Goal: Task Accomplishment & Management: Manage account settings

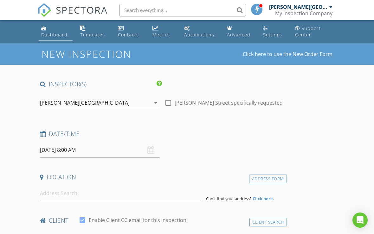
click at [44, 33] on div "Dashboard" at bounding box center [54, 35] width 26 height 6
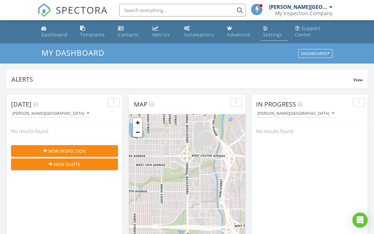
click at [265, 32] on div "Settings" at bounding box center [272, 35] width 19 height 6
click at [269, 34] on div "Settings" at bounding box center [272, 35] width 19 height 6
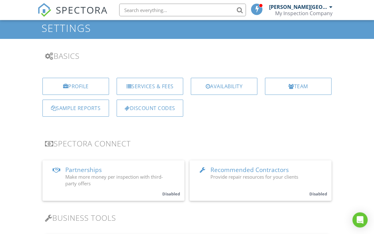
scroll to position [26, 0]
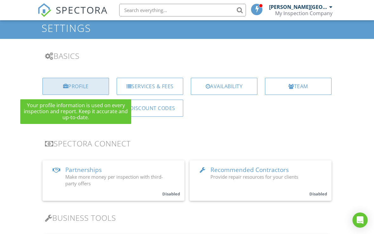
click at [98, 86] on div "Profile" at bounding box center [75, 86] width 66 height 17
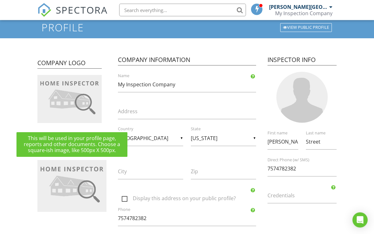
scroll to position [27, 0]
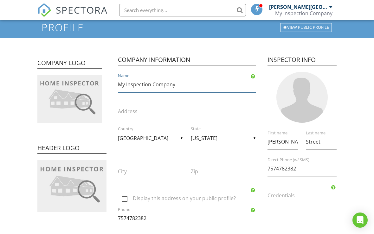
click at [205, 85] on input "My Inspection Company" at bounding box center [187, 85] width 138 height 16
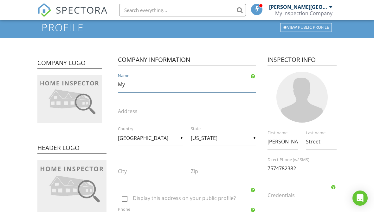
type input "M"
type input "Street Property Inspections LLC"
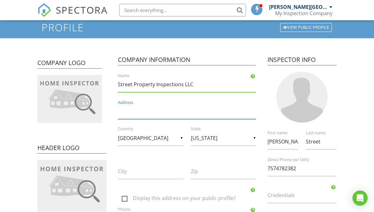
click at [181, 107] on input "Address" at bounding box center [187, 112] width 138 height 16
type input "[STREET_ADDRESS]"
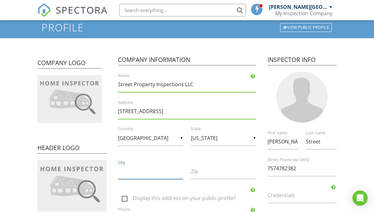
click at [162, 175] on input "City" at bounding box center [150, 172] width 65 height 16
type input "[US_STATE][GEOGRAPHIC_DATA]"
click at [216, 174] on input "Zip" at bounding box center [223, 172] width 65 height 16
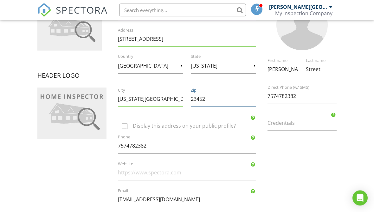
scroll to position [99, 0]
type input "23452"
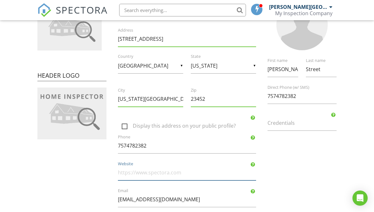
click at [163, 176] on input "Website" at bounding box center [187, 173] width 138 height 16
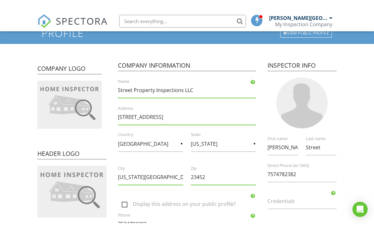
scroll to position [31, 0]
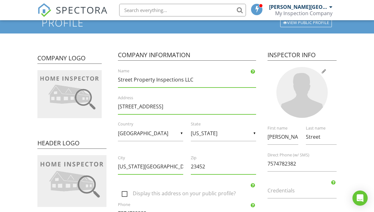
type input "www.streetpropertyinspections.com"
click at [319, 79] on div at bounding box center [301, 92] width 51 height 51
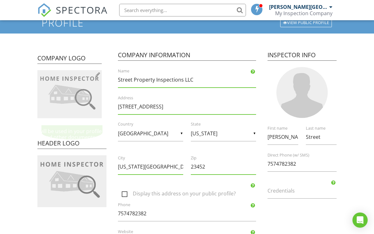
click at [81, 96] on img at bounding box center [69, 94] width 64 height 48
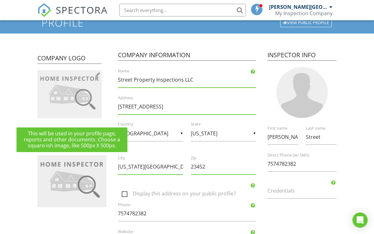
click at [81, 96] on img at bounding box center [69, 94] width 64 height 48
click at [94, 76] on img at bounding box center [69, 94] width 64 height 48
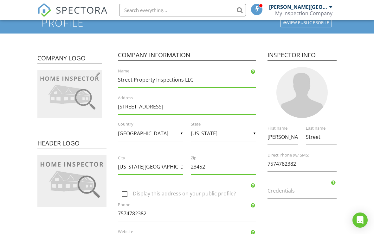
type input "C:\fakepath\IMG_0466.jpeg"
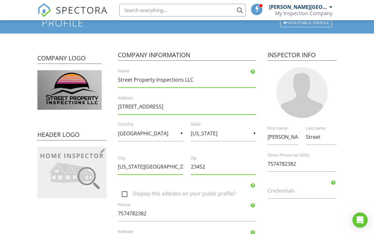
click at [81, 174] on img at bounding box center [71, 173] width 69 height 52
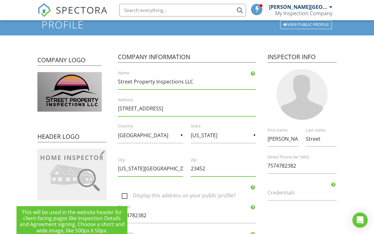
scroll to position [29, 0]
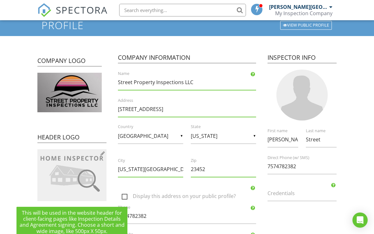
click at [64, 171] on img at bounding box center [71, 175] width 69 height 52
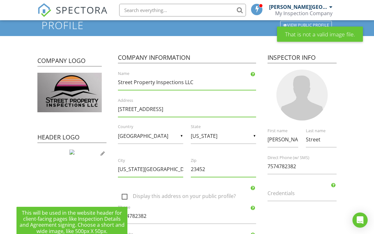
click at [69, 155] on img at bounding box center [71, 152] width 5 height 5
click at [74, 151] on img at bounding box center [71, 152] width 5 height 5
click at [74, 150] on img at bounding box center [71, 152] width 5 height 5
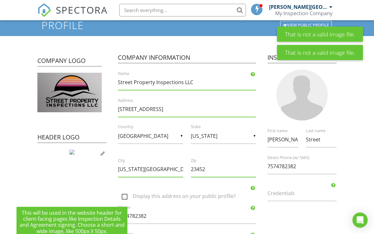
click at [74, 153] on img at bounding box center [71, 152] width 5 height 5
type input "C:\fakepath\IMG_0466.jpeg"
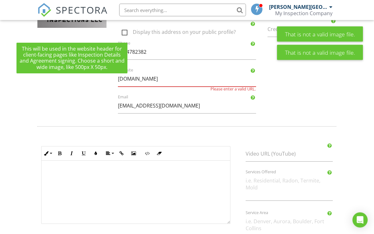
scroll to position [193, 0]
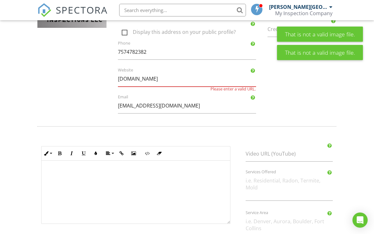
click at [343, 81] on form "Profile View Public Profile Company Logo Header Logo Company Information Street…" at bounding box center [187, 63] width 374 height 427
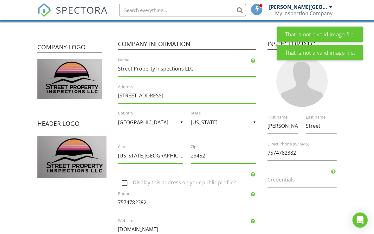
scroll to position [42, 0]
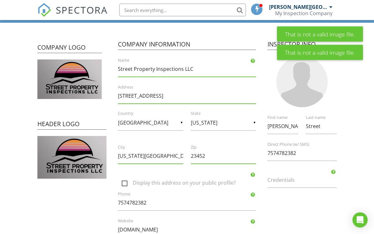
click at [334, 167] on div "Riley First name Street Last name 7574782382 Direct Phone (w/ SMS) Credentials" at bounding box center [301, 154] width 77 height 81
click at [336, 169] on div "Riley First name Street Last name 7574782382 Direct Phone (w/ SMS) Credentials" at bounding box center [301, 154] width 77 height 81
click at [336, 170] on div "Riley First name Street Last name 7574782382 Direct Phone (w/ SMS) Credentials" at bounding box center [301, 154] width 77 height 81
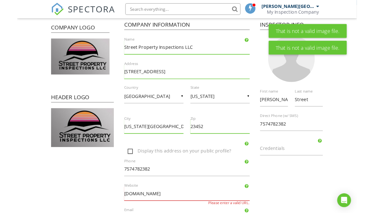
scroll to position [76, 0]
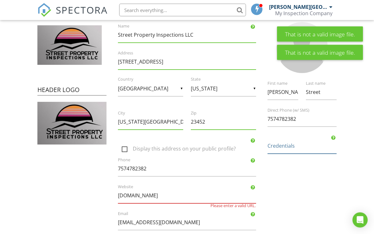
click at [332, 140] on input "Credentials" at bounding box center [301, 147] width 69 height 16
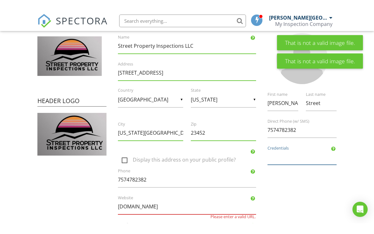
scroll to position [76, 0]
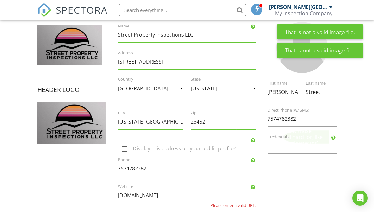
click at [335, 135] on div at bounding box center [333, 137] width 4 height 5
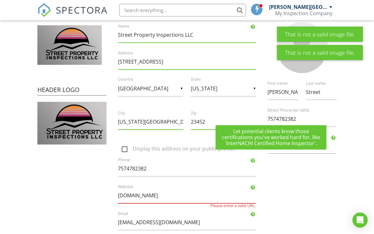
click at [328, 189] on div "Company Logo Header Logo Company Information Street Property Inspections LLC Na…" at bounding box center [187, 117] width 306 height 241
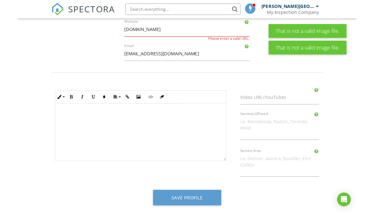
scroll to position [242, 0]
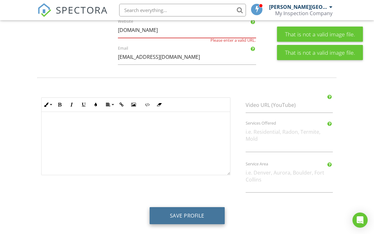
click at [190, 212] on button "Save Profile" at bounding box center [186, 215] width 75 height 17
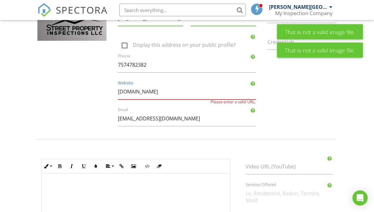
scroll to position [179, 0]
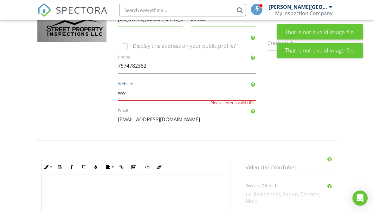
type input "w"
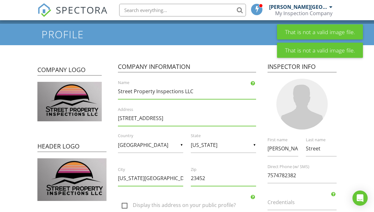
scroll to position [23, 0]
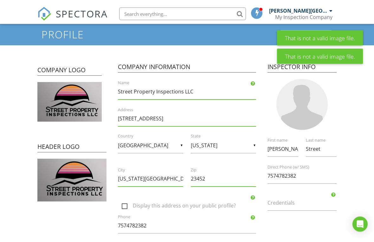
scroll to position [23, 0]
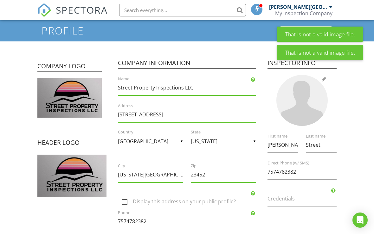
click at [307, 92] on div at bounding box center [301, 100] width 51 height 51
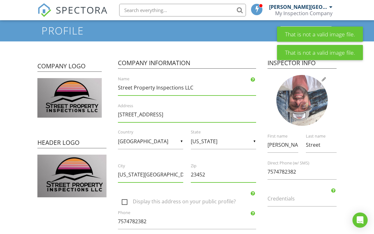
click at [309, 102] on div at bounding box center [301, 100] width 51 height 51
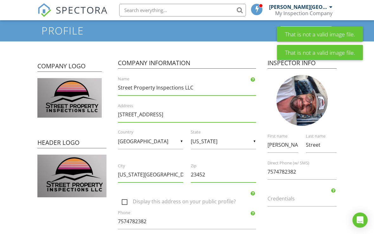
click at [322, 81] on div at bounding box center [301, 100] width 77 height 51
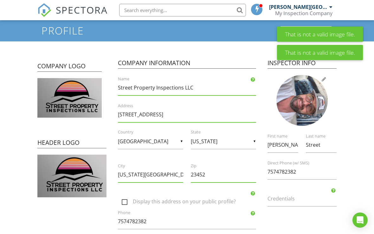
click at [311, 103] on div at bounding box center [301, 100] width 51 height 51
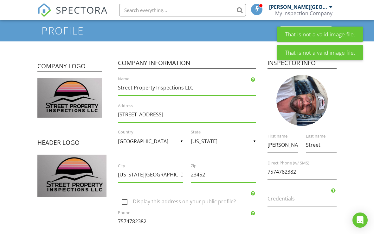
click at [327, 79] on div at bounding box center [301, 100] width 77 height 51
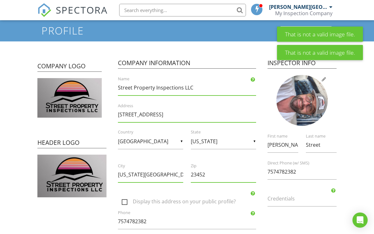
click at [313, 105] on div at bounding box center [301, 100] width 51 height 51
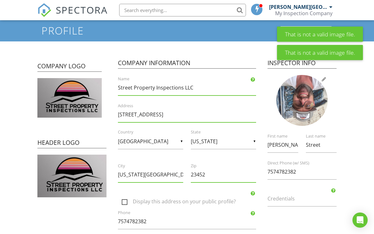
click at [309, 100] on div at bounding box center [301, 100] width 51 height 51
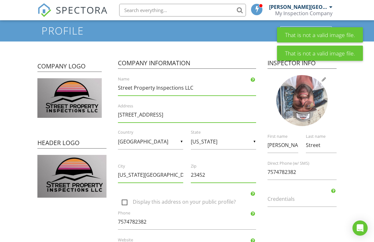
type input "C:\fakepath\image.jpg"
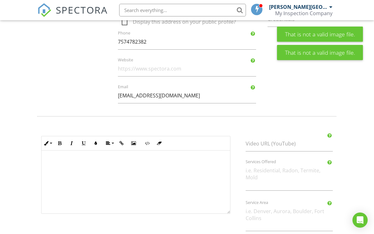
scroll to position [242, 0]
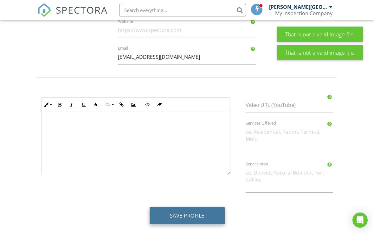
click at [207, 218] on button "Save Profile" at bounding box center [186, 215] width 75 height 17
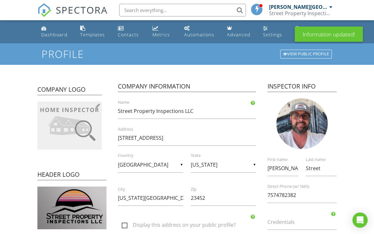
click at [67, 122] on img at bounding box center [69, 126] width 64 height 48
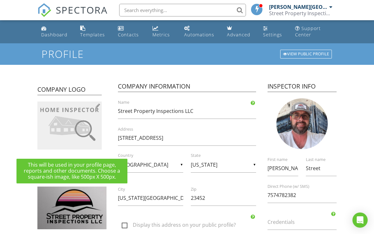
type input "C:\fakepath\IMG_0466.jpeg"
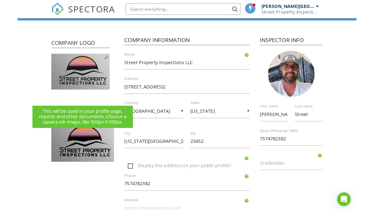
scroll to position [42, 0]
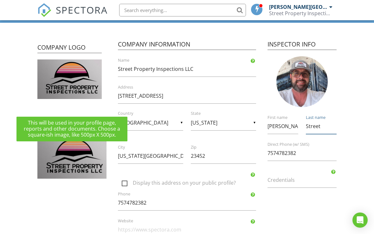
click at [315, 121] on input "Street" at bounding box center [320, 127] width 31 height 16
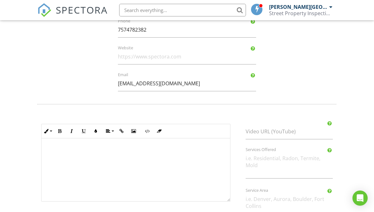
scroll to position [264, 0]
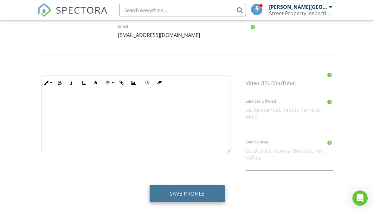
click at [197, 192] on button "Save Profile" at bounding box center [186, 194] width 75 height 17
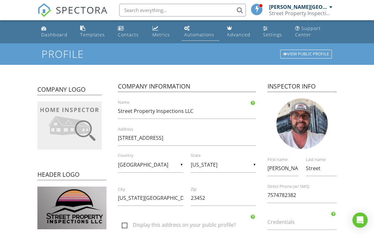
click at [191, 29] on link "Automations" at bounding box center [199, 32] width 37 height 18
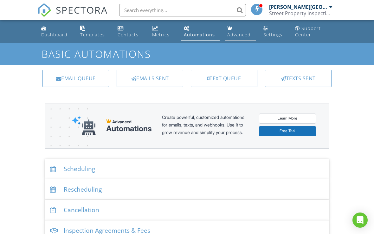
click at [240, 30] on link "Advanced" at bounding box center [239, 32] width 31 height 18
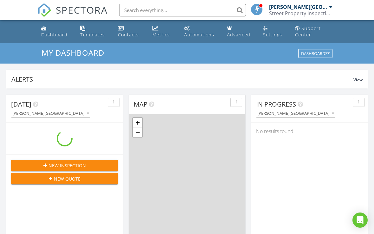
scroll to position [576, 374]
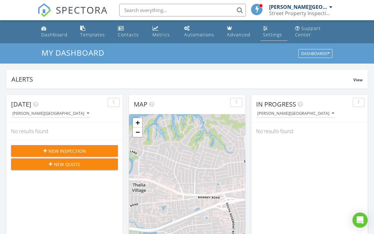
click at [270, 28] on link "Settings" at bounding box center [273, 32] width 27 height 18
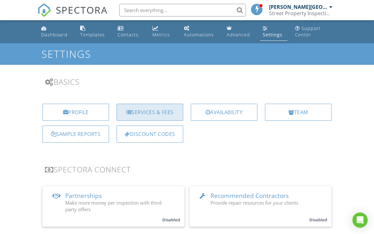
click at [152, 116] on div "Services & Fees" at bounding box center [149, 112] width 66 height 17
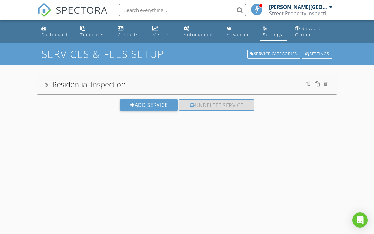
click at [160, 84] on div "Residential Inspection" at bounding box center [187, 84] width 284 height 11
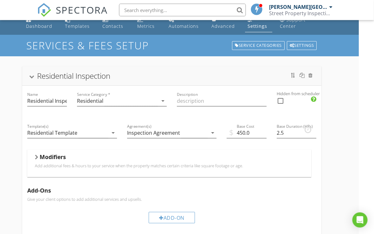
scroll to position [0, 15]
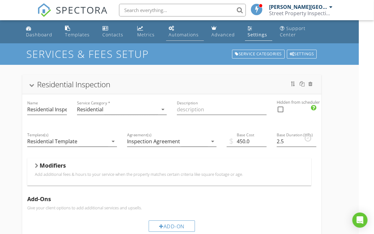
click at [181, 30] on link "Automations" at bounding box center [184, 32] width 37 height 18
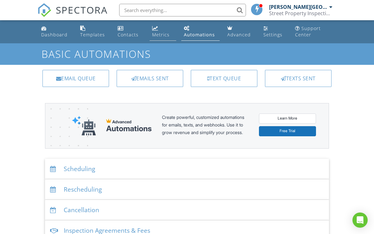
click at [157, 32] on div "Metrics" at bounding box center [160, 35] width 17 height 6
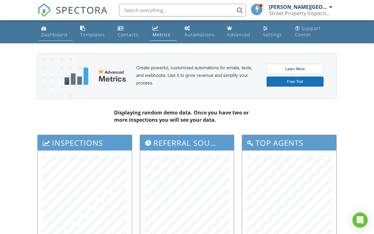
click at [48, 30] on link "Dashboard" at bounding box center [56, 32] width 34 height 18
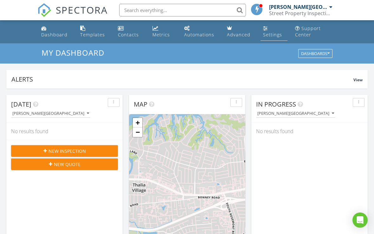
click at [267, 32] on div "Settings" at bounding box center [272, 35] width 19 height 6
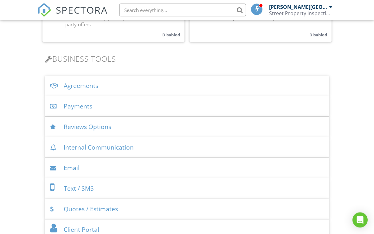
scroll to position [186, 0]
click at [69, 105] on div "Payments" at bounding box center [187, 106] width 284 height 21
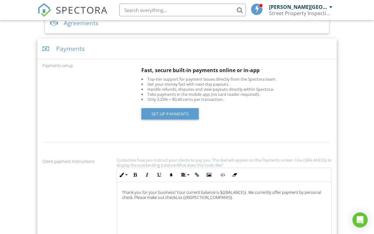
scroll to position [240, 0]
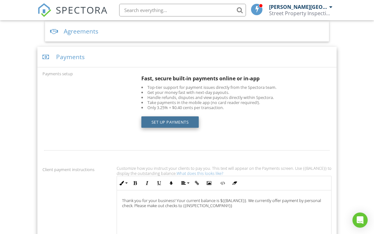
click at [154, 123] on link "Set up Payments" at bounding box center [170, 121] width 58 height 11
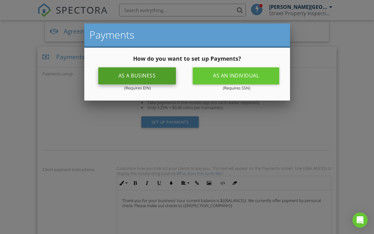
click at [118, 71] on div "As a business" at bounding box center [137, 75] width 78 height 17
